Goal: Task Accomplishment & Management: Use online tool/utility

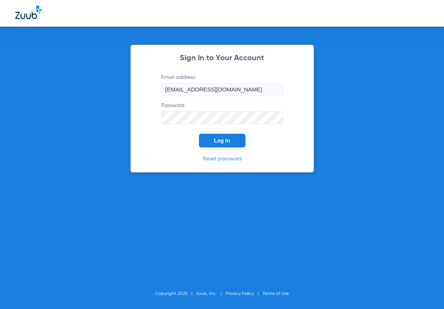
drag, startPoint x: 217, startPoint y: 135, endPoint x: 215, endPoint y: 127, distance: 8.2
click at [216, 128] on form "Email address [EMAIL_ADDRESS][DOMAIN_NAME] Password Log In" at bounding box center [222, 111] width 145 height 74
click at [220, 140] on span "Log In" at bounding box center [222, 141] width 16 height 6
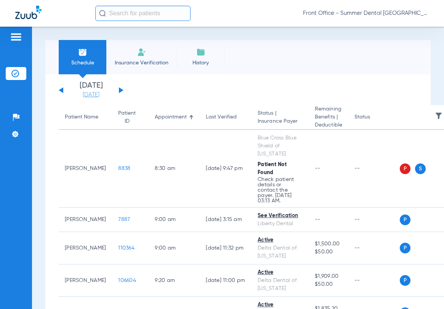
click at [99, 95] on link "[DATE]" at bounding box center [91, 95] width 46 height 8
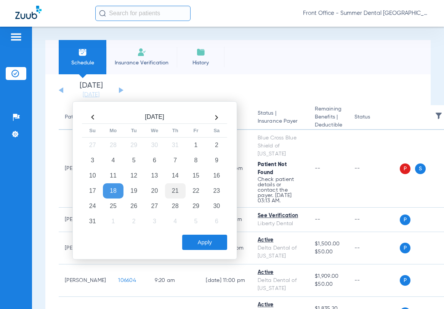
click at [173, 192] on td "21" at bounding box center [175, 190] width 21 height 15
click at [176, 208] on td "28" at bounding box center [175, 206] width 21 height 15
click at [200, 245] on button "Apply" at bounding box center [204, 242] width 45 height 15
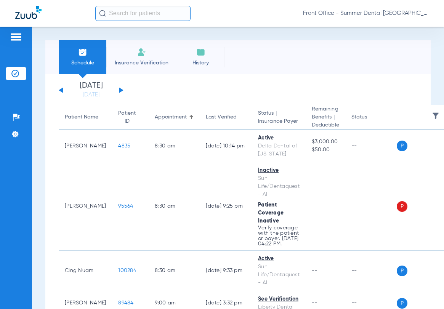
click at [120, 90] on button at bounding box center [121, 90] width 5 height 6
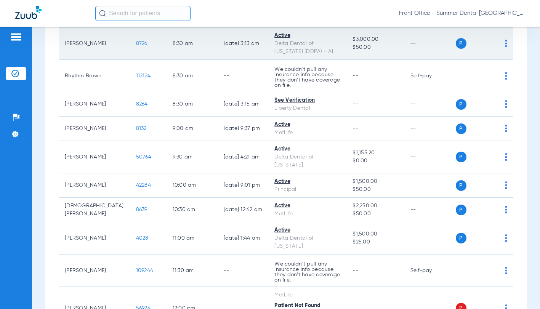
scroll to position [74, 0]
